Goal: Find specific page/section: Find specific page/section

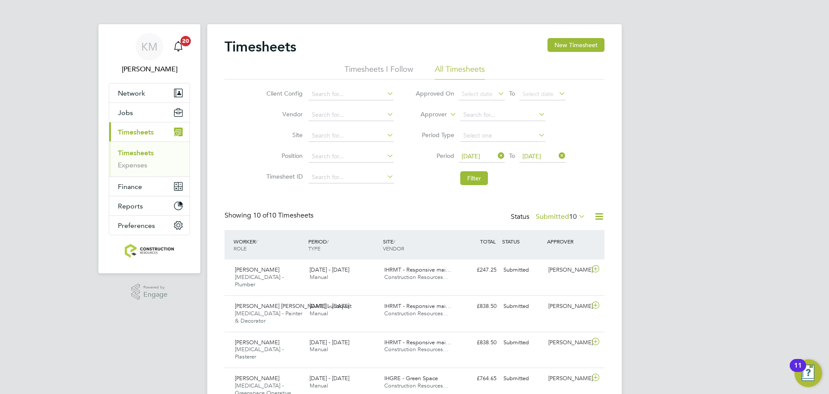
click at [476, 183] on button "Filter" at bounding box center [475, 178] width 28 height 14
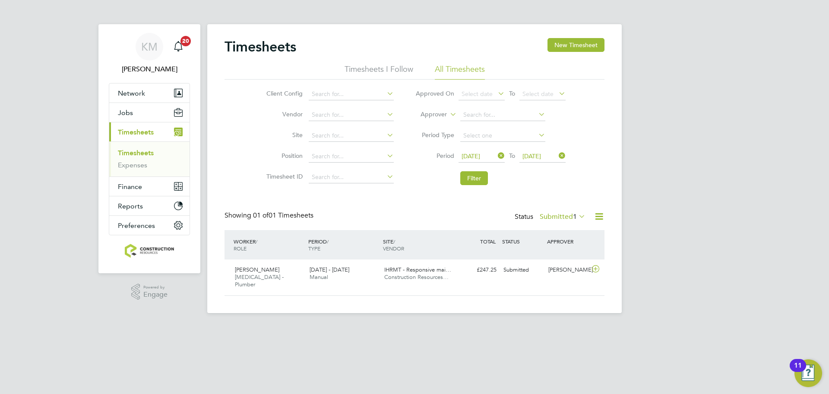
click at [546, 215] on label "Submitted 1" at bounding box center [563, 216] width 46 height 9
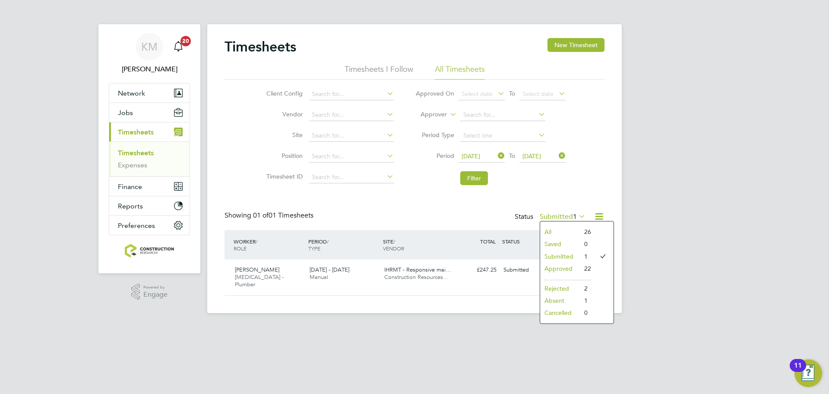
click at [562, 270] on li "Approved" at bounding box center [560, 268] width 40 height 12
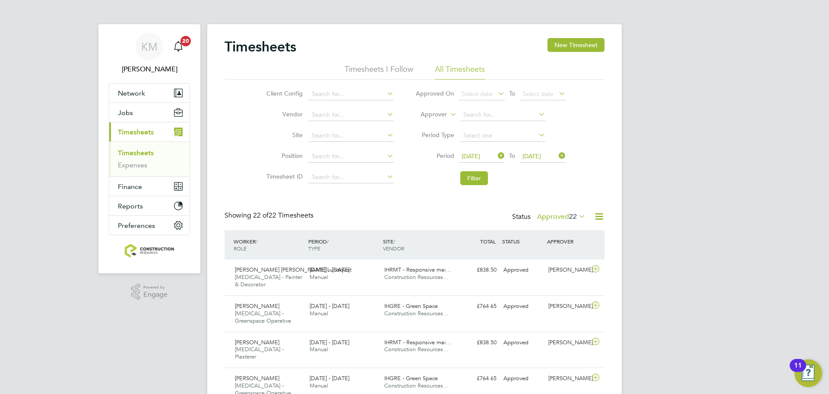
click at [554, 217] on label "Approved 22" at bounding box center [561, 216] width 48 height 9
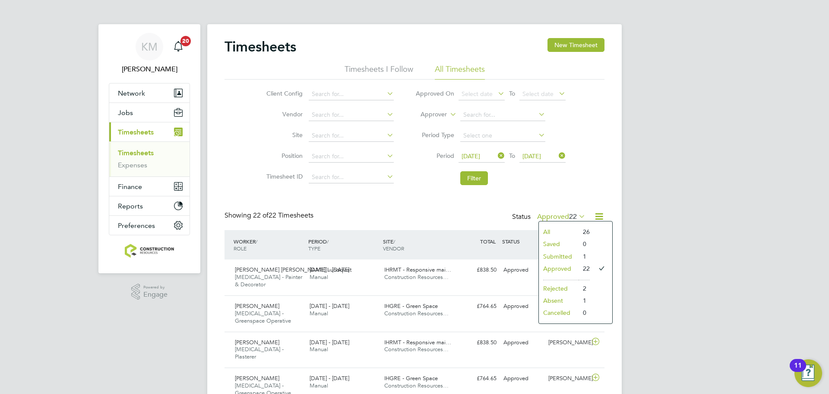
click at [555, 252] on li "Submitted" at bounding box center [559, 256] width 40 height 12
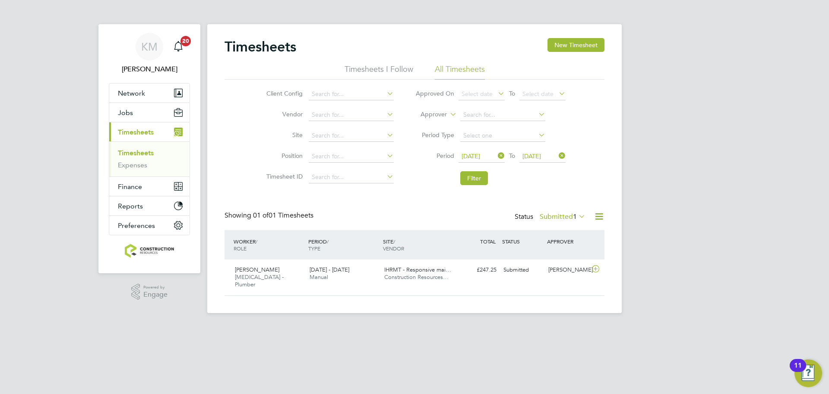
click at [556, 214] on label "Submitted 1" at bounding box center [563, 216] width 46 height 9
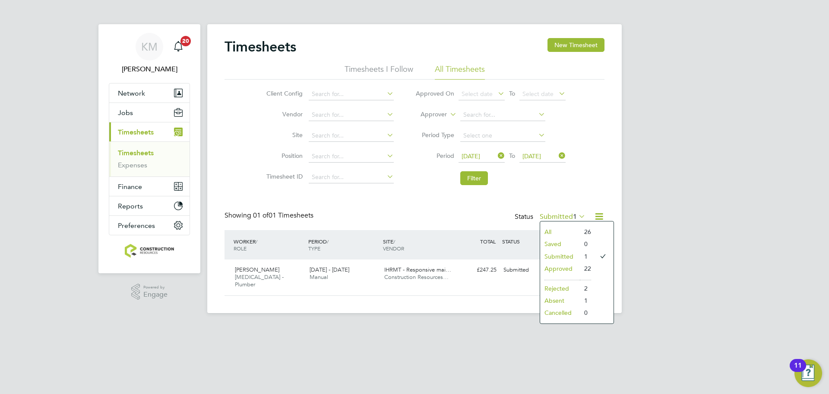
click at [558, 266] on li "Approved" at bounding box center [560, 268] width 40 height 12
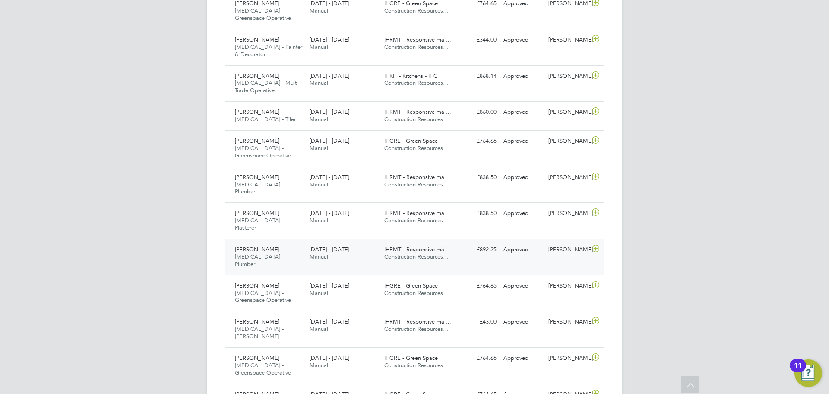
click at [287, 242] on div "[PERSON_NAME] [MEDICAL_DATA] - Plumber [DATE] - [DATE]" at bounding box center [269, 256] width 75 height 29
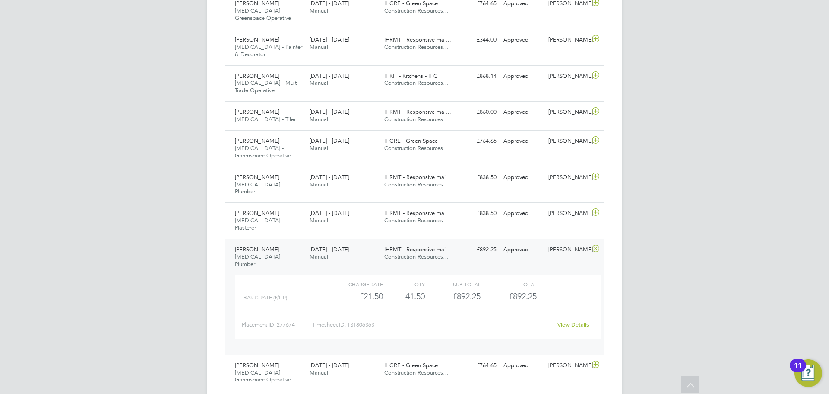
click at [292, 275] on div "Charge rate QTY Sub Total Total Basic Rate (£/HR) £21.50 41.5 41.50 42 £892.25 …" at bounding box center [418, 307] width 366 height 64
click at [288, 242] on div "[PERSON_NAME] [MEDICAL_DATA] - Plumber [DATE] - [DATE]" at bounding box center [269, 256] width 75 height 29
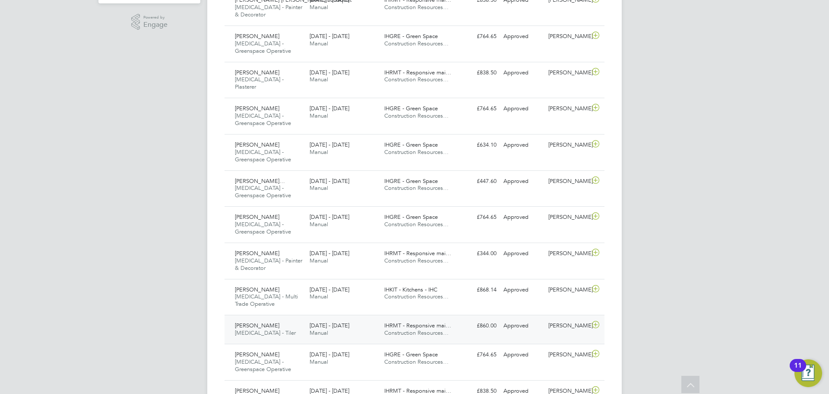
click at [273, 318] on div "[PERSON_NAME] [MEDICAL_DATA] - Tiler [DATE] - [DATE]" at bounding box center [269, 329] width 75 height 22
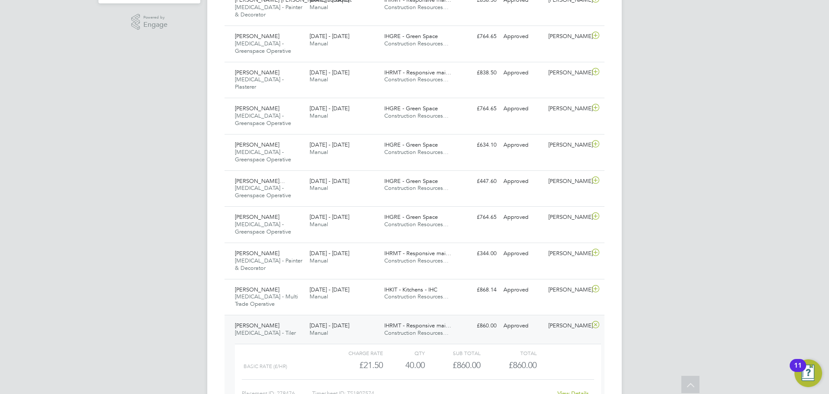
click at [277, 318] on div "[PERSON_NAME] [MEDICAL_DATA] - Tiler [DATE] - [DATE]" at bounding box center [269, 329] width 75 height 22
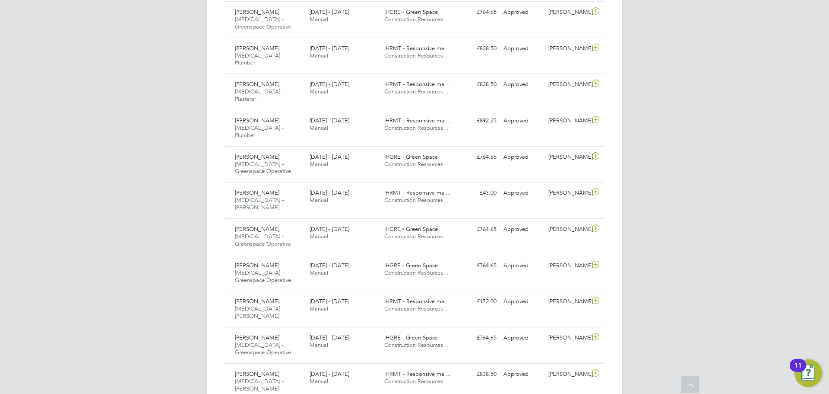
click at [292, 77] on div "[PERSON_NAME] [MEDICAL_DATA] - Plasterer [DATE] - [DATE]" at bounding box center [269, 91] width 75 height 29
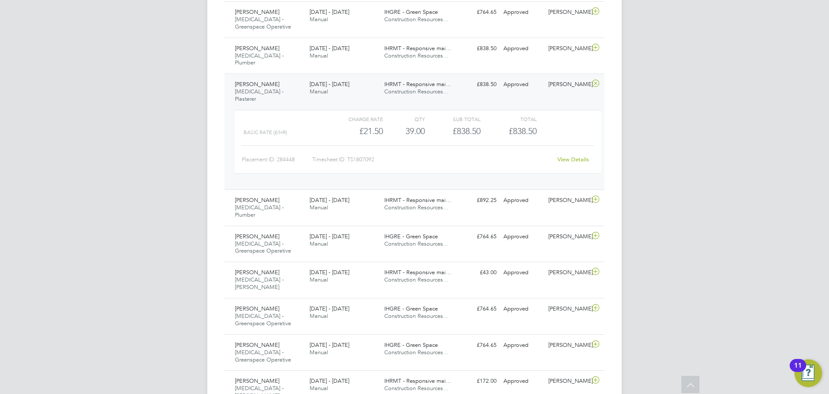
click at [272, 80] on span "[PERSON_NAME]" at bounding box center [257, 83] width 44 height 7
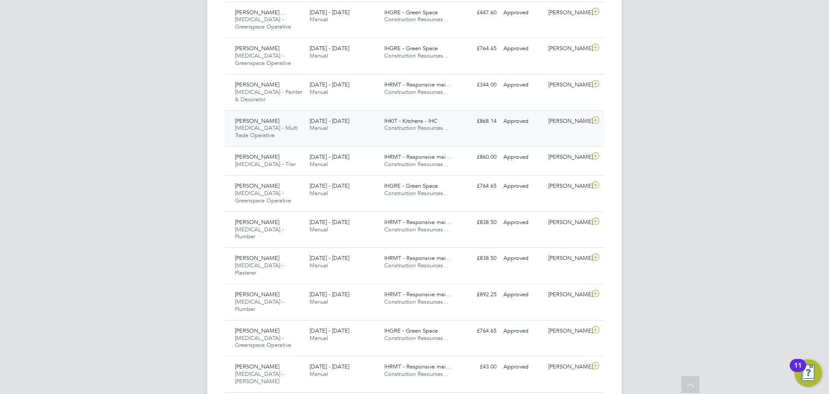
click at [280, 114] on div "[PERSON_NAME] [MEDICAL_DATA] - Multi Trade Operative [DATE] - [DATE]" at bounding box center [269, 128] width 75 height 29
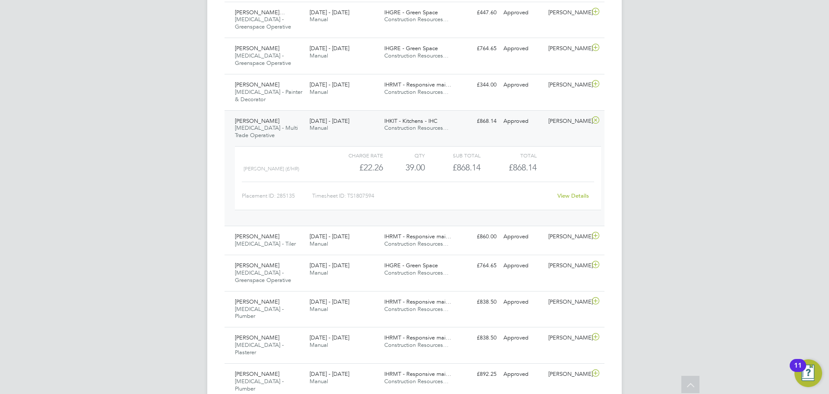
click at [286, 114] on div "[PERSON_NAME] [MEDICAL_DATA] - Multi Trade Operative [DATE] - [DATE]" at bounding box center [269, 128] width 75 height 29
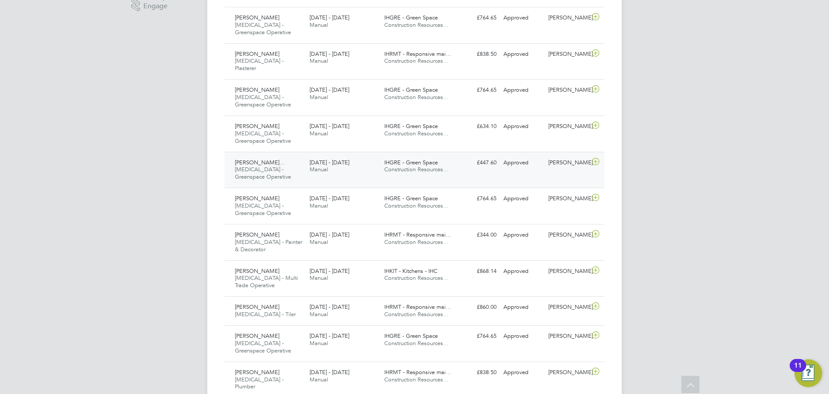
scroll to position [289, 0]
click at [277, 124] on div "[PERSON_NAME] [MEDICAL_DATA] - Greenspace Operative [DATE] - [DATE]" at bounding box center [269, 133] width 75 height 29
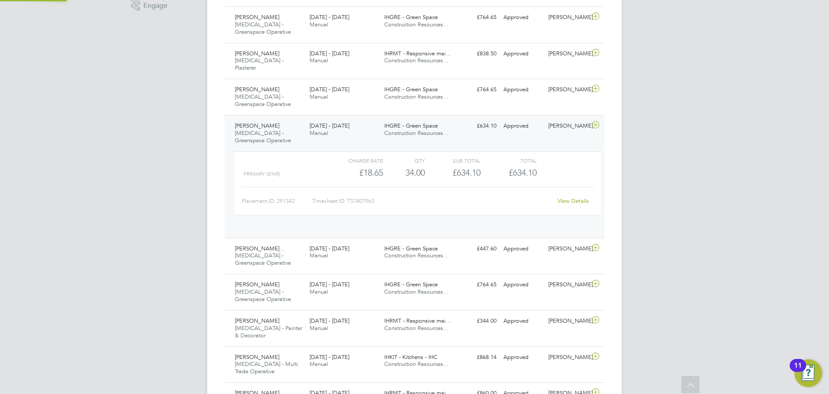
scroll to position [15, 84]
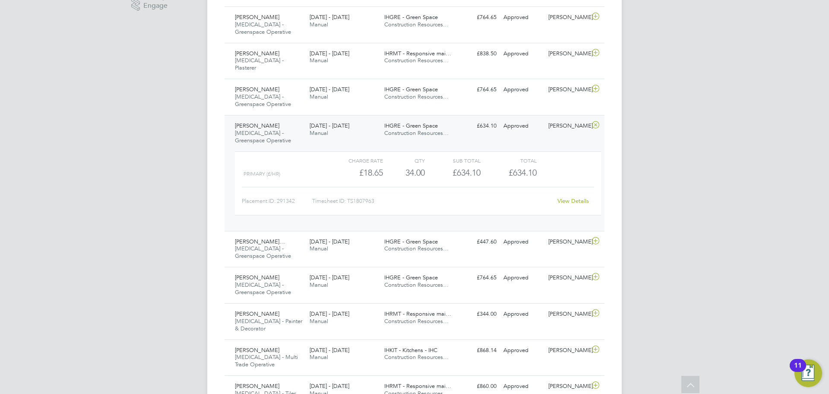
click at [273, 129] on span "[MEDICAL_DATA] - Greenspace Operative" at bounding box center [263, 136] width 56 height 15
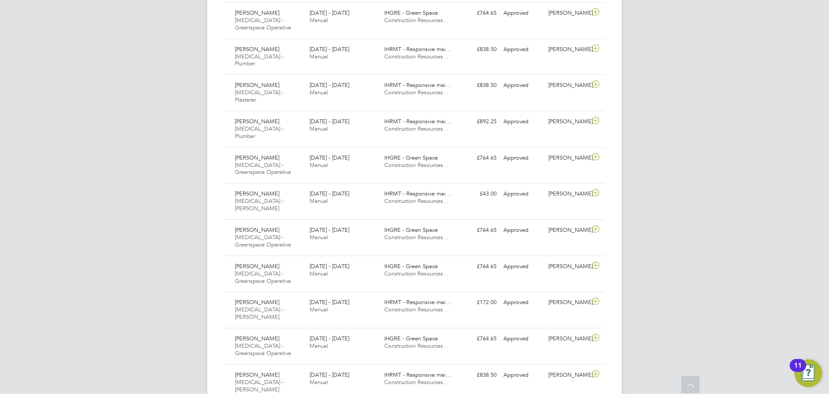
scroll to position [612, 0]
click at [282, 330] on div "[PERSON_NAME] [MEDICAL_DATA] - Greenspace Operative [DATE] - [DATE]" at bounding box center [269, 344] width 75 height 29
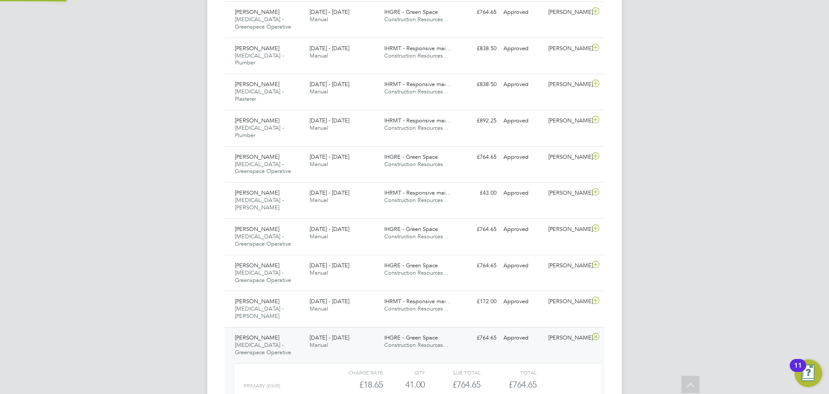
scroll to position [15, 84]
click at [299, 330] on div "[PERSON_NAME] [MEDICAL_DATA] - Greenspace Operative [DATE] - [DATE]" at bounding box center [269, 344] width 75 height 29
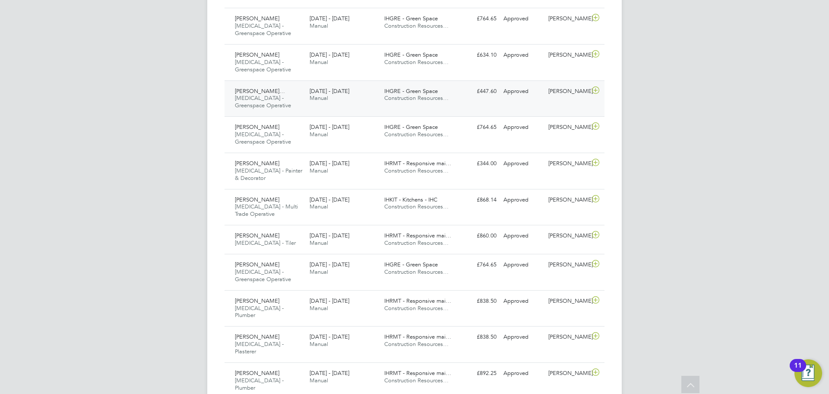
scroll to position [359, 0]
click at [276, 95] on span "[MEDICAL_DATA] - Greenspace Operative" at bounding box center [263, 102] width 56 height 15
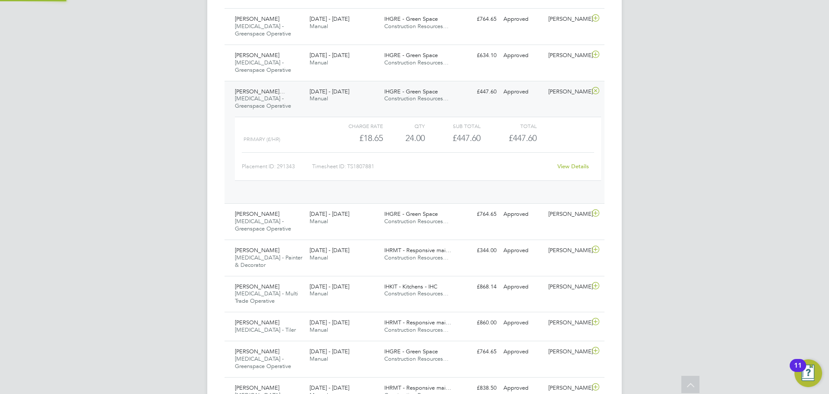
scroll to position [15, 84]
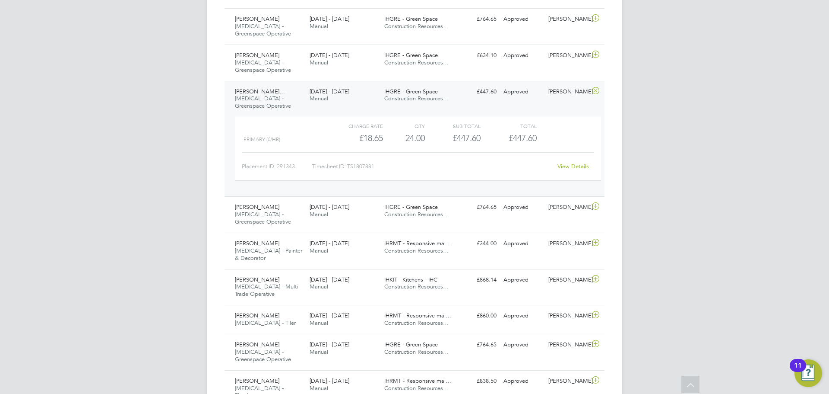
click at [299, 93] on div "[PERSON_NAME]… [MEDICAL_DATA] - Greenspace Operative [DATE] - [DATE]" at bounding box center [269, 99] width 75 height 29
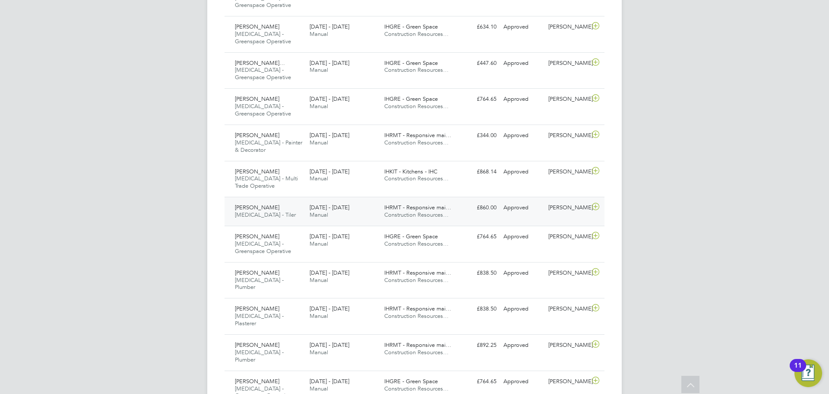
scroll to position [388, 0]
click at [278, 239] on span "[MEDICAL_DATA] - Greenspace Operative" at bounding box center [263, 246] width 56 height 15
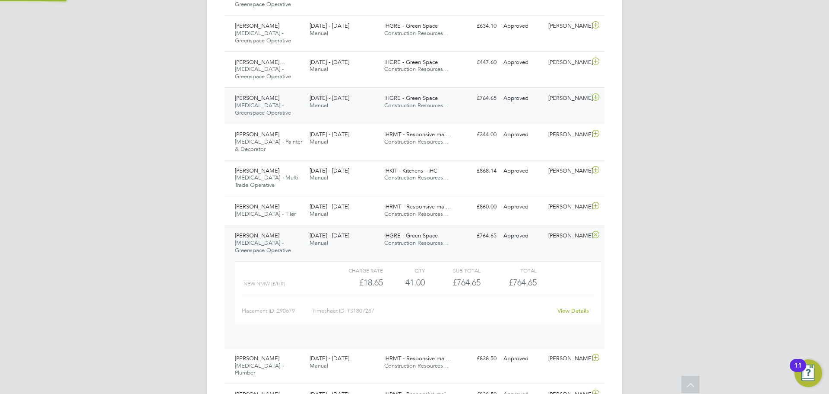
scroll to position [15, 84]
click at [270, 239] on span "[MEDICAL_DATA] - Greenspace Operative" at bounding box center [263, 246] width 56 height 15
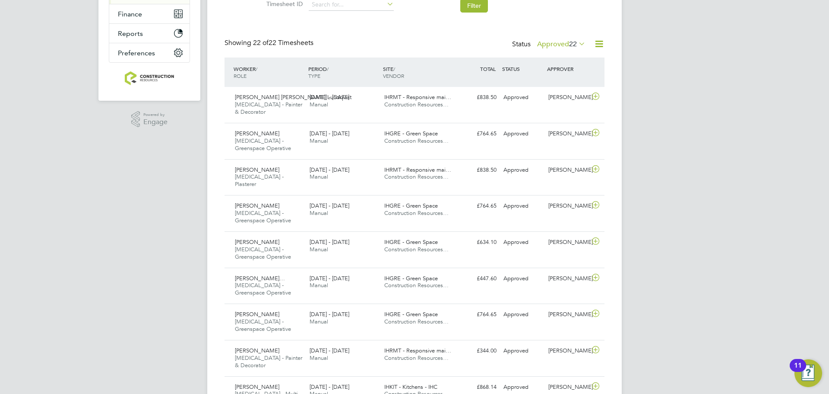
scroll to position [195, 0]
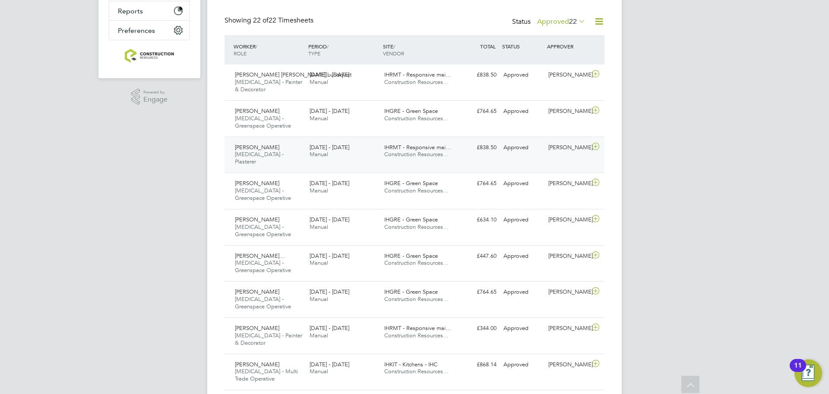
click at [273, 150] on span "[MEDICAL_DATA] - Plasterer" at bounding box center [259, 157] width 49 height 15
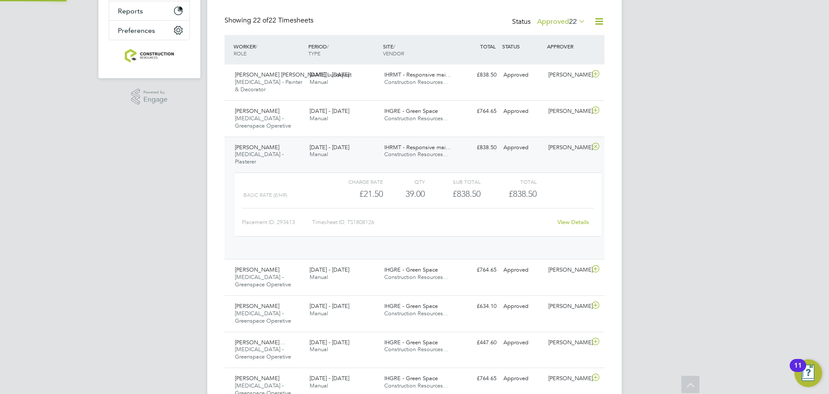
scroll to position [15, 84]
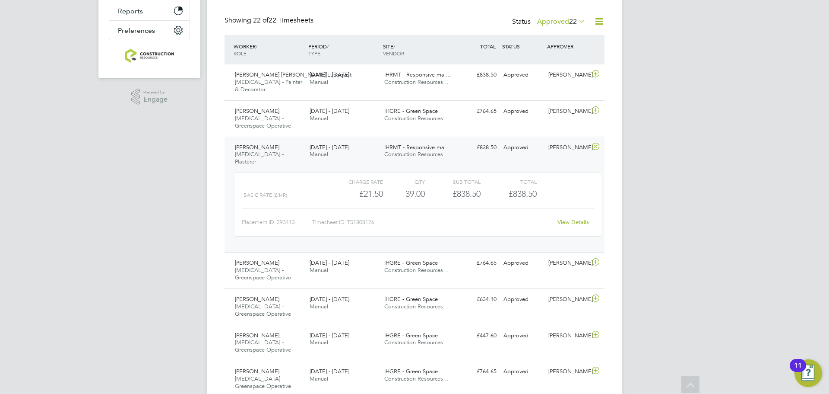
click at [277, 140] on div "[PERSON_NAME] [MEDICAL_DATA] - Plasterer [DATE] - [DATE]" at bounding box center [269, 154] width 75 height 29
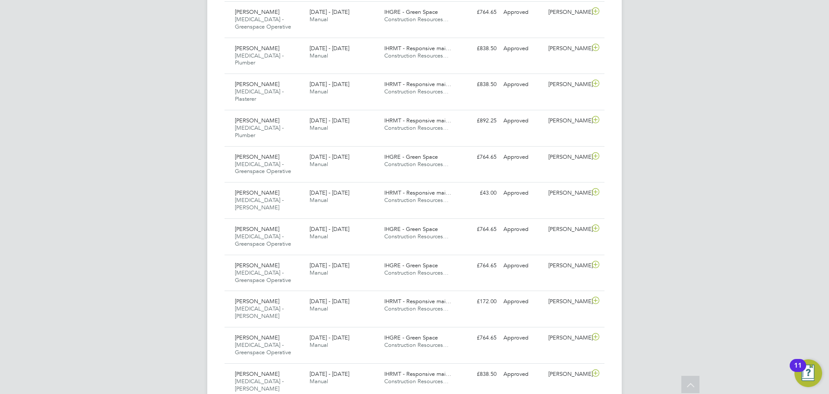
scroll to position [0, 0]
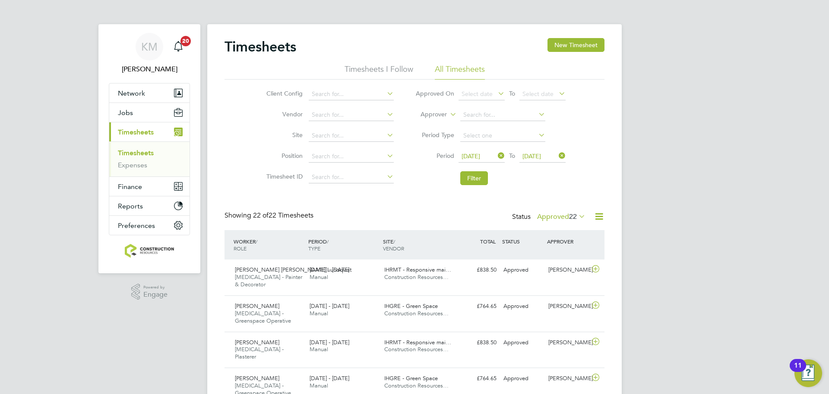
click at [563, 219] on label "Approved 22" at bounding box center [561, 216] width 48 height 9
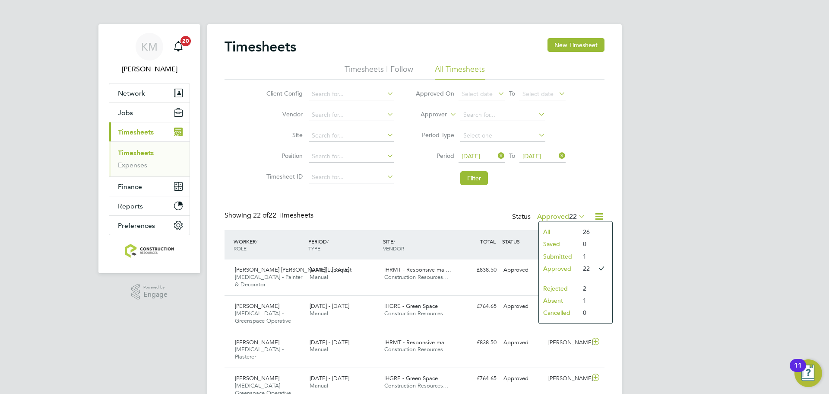
click at [565, 301] on li "Absent" at bounding box center [559, 300] width 40 height 12
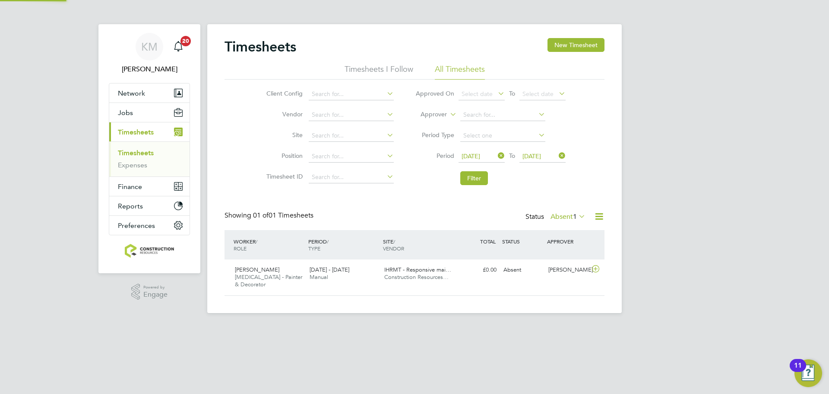
scroll to position [22, 75]
click at [551, 216] on label "Absent 1" at bounding box center [568, 216] width 35 height 9
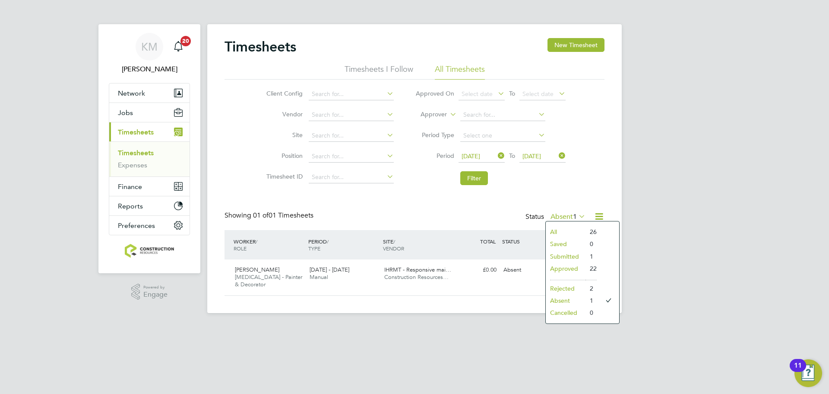
click at [562, 267] on li "Approved" at bounding box center [566, 268] width 40 height 12
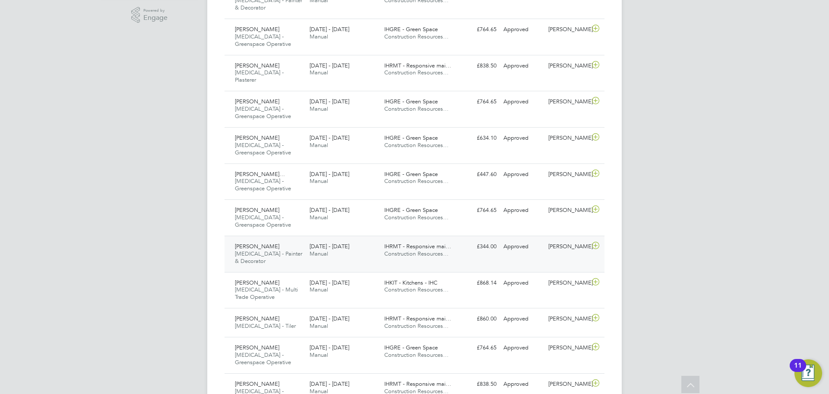
click at [280, 239] on div "[PERSON_NAME] [MEDICAL_DATA] - Painter & Decorator [DATE] - [DATE]" at bounding box center [269, 253] width 75 height 29
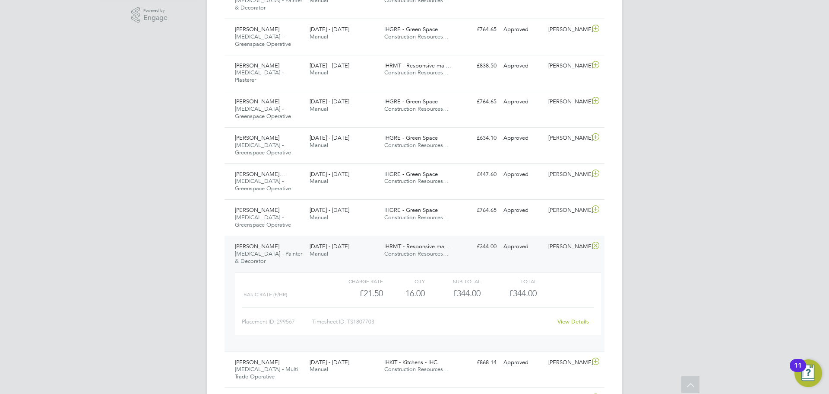
click at [253, 242] on span "[PERSON_NAME]" at bounding box center [257, 245] width 44 height 7
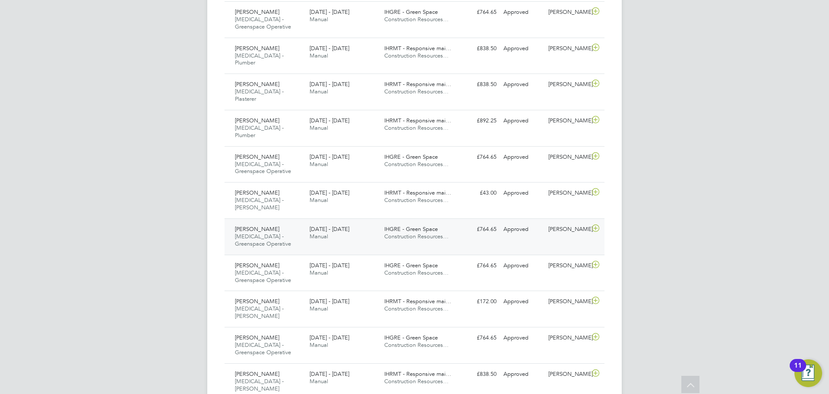
scroll to position [0, 0]
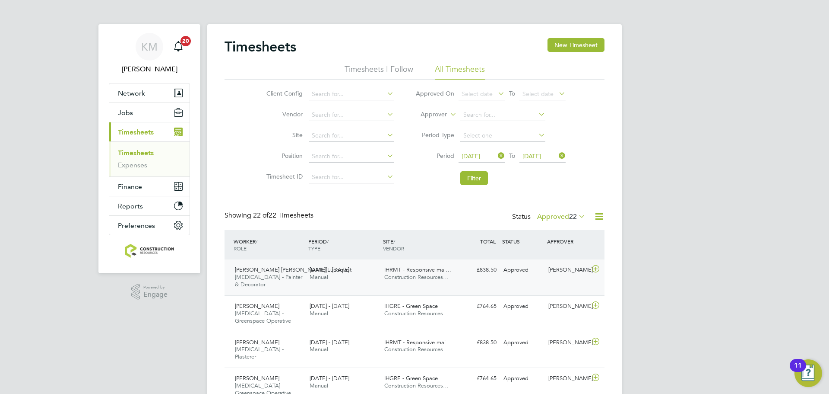
click at [283, 283] on div "[PERSON_NAME] [PERSON_NAME] Lundqvist [MEDICAL_DATA] - Painter & Decorator [DAT…" at bounding box center [269, 277] width 75 height 29
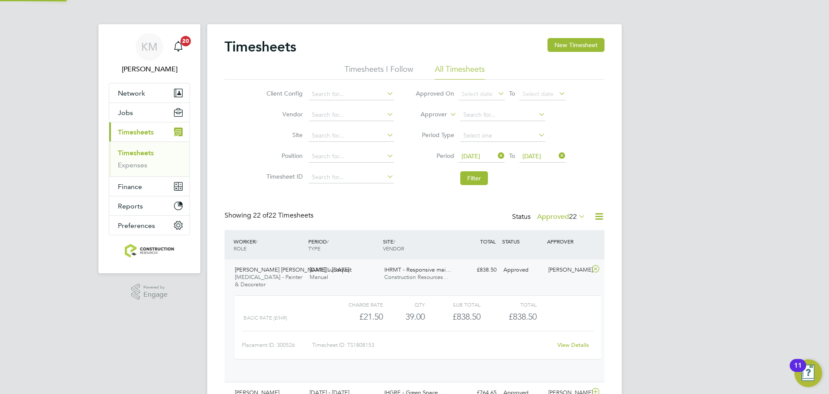
scroll to position [15, 84]
